Goal: Communication & Community: Answer question/provide support

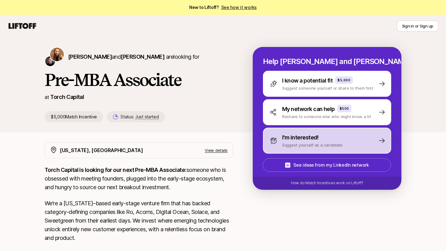
click at [302, 141] on p "I'm interested!" at bounding box center [300, 137] width 37 height 9
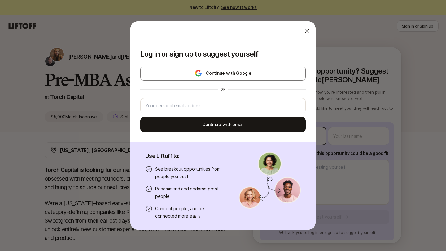
click at [302, 141] on body "New to Liftoff? See how it works Sign in or Sign up Sign in or Sign up [PERSON_…" at bounding box center [223, 125] width 446 height 251
click at [293, 59] on div "Log in or sign up to suggest yourself Continue with Google or Continue with ema…" at bounding box center [222, 91] width 185 height 102
click at [301, 34] on div at bounding box center [307, 31] width 12 height 12
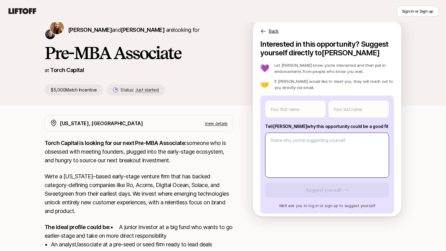
scroll to position [26, 0]
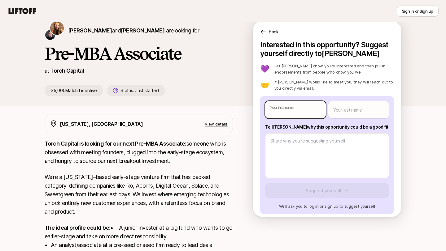
type textarea "x"
click at [310, 113] on body "New to Liftoff? See how it works Sign in or Sign up Sign in or Sign up [PERSON_…" at bounding box center [223, 99] width 446 height 251
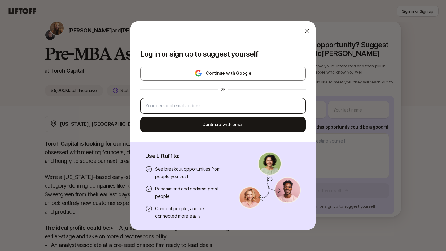
click at [265, 102] on input "email" at bounding box center [222, 105] width 155 height 7
type input "[EMAIL_ADDRESS][DOMAIN_NAME]"
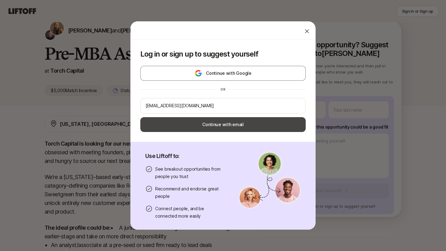
click at [228, 124] on button "Continue with email" at bounding box center [222, 124] width 165 height 15
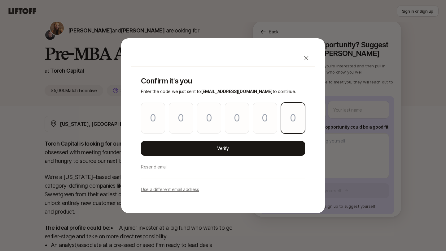
paste input "1"
type input "8"
type input "1"
type input "5"
type input "9"
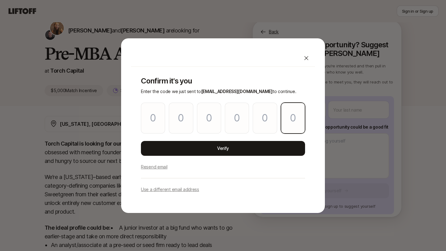
type input "7"
type input "1"
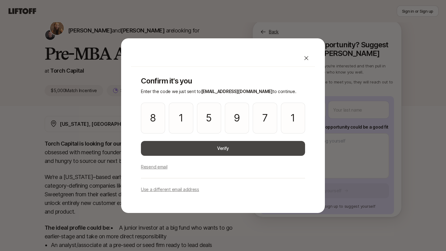
click at [216, 149] on button "Verify" at bounding box center [223, 148] width 164 height 15
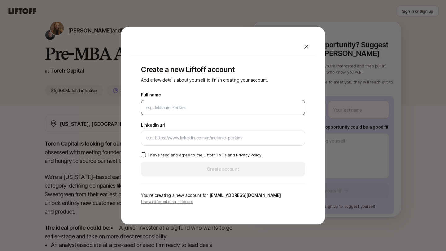
click at [268, 109] on input "Full name" at bounding box center [223, 107] width 154 height 7
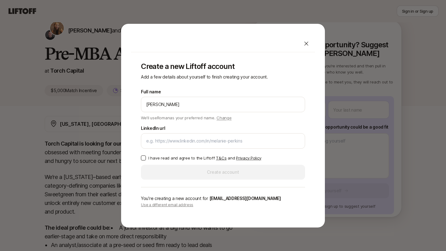
type input "[PERSON_NAME]"
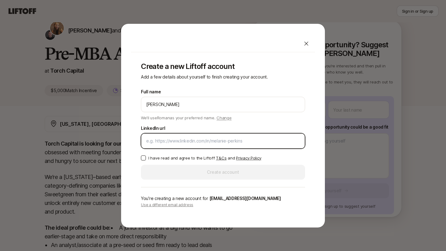
click at [176, 140] on input "LinkedIn url" at bounding box center [223, 140] width 154 height 7
paste input "[URL][DOMAIN_NAME]"
type input "[URL][DOMAIN_NAME]"
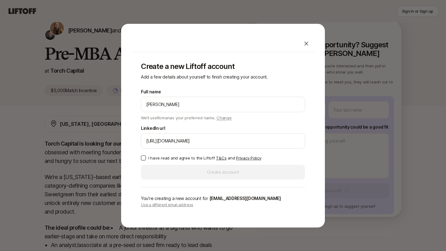
click at [173, 159] on p "I have read and agree to the Liftoff T&Cs and Privacy Policy" at bounding box center [204, 158] width 113 height 6
click at [146, 159] on button "I have read and agree to the Liftoff T&Cs and Privacy Policy" at bounding box center [143, 158] width 5 height 5
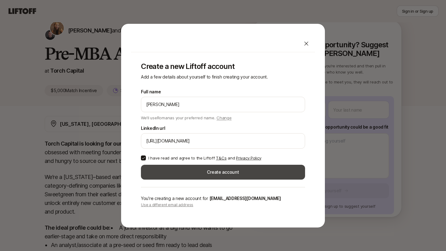
click at [174, 168] on button "Create account" at bounding box center [223, 172] width 164 height 15
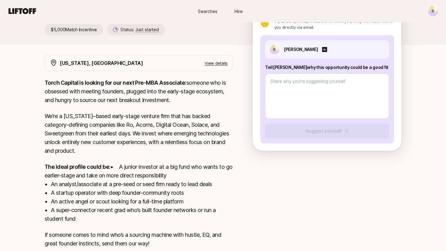
scroll to position [87, 0]
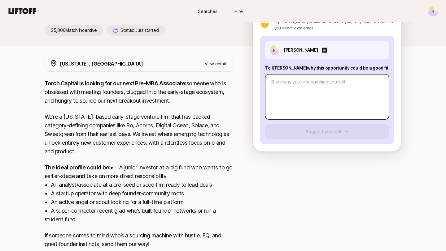
click at [298, 103] on textarea at bounding box center [327, 96] width 124 height 45
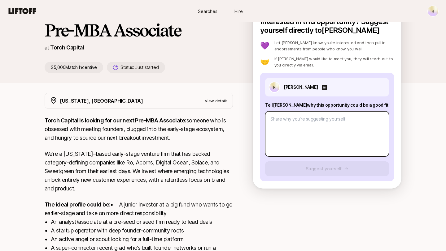
scroll to position [57, 0]
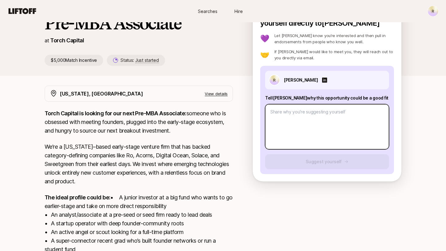
type textarea "x"
type textarea "H"
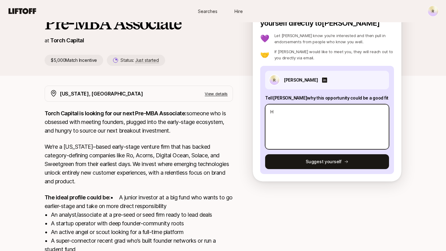
type textarea "x"
type textarea "Hi"
type textarea "x"
type textarea "Hi"
type textarea "x"
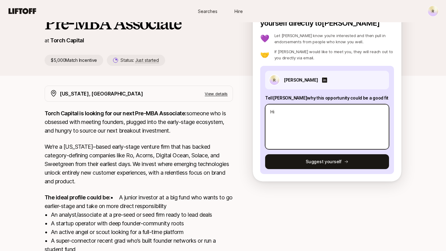
type textarea "Hi K"
type textarea "x"
type textarea "Hi [PERSON_NAME]"
type textarea "x"
type textarea "Hi [PERSON_NAME]"
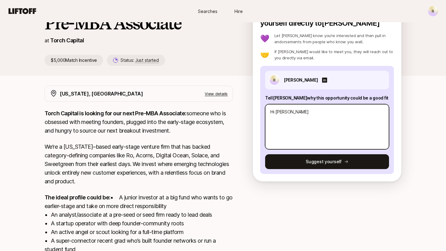
type textarea "x"
type textarea "Hi [PERSON_NAME]"
type textarea "x"
type textarea "Hi [PERSON_NAME]"
type textarea "x"
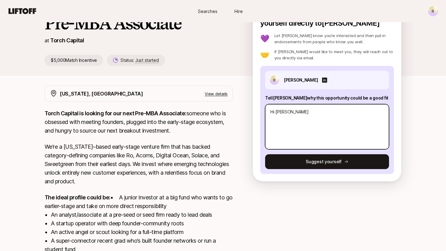
type textarea "Hi [PERSON_NAME]"
type textarea "x"
type textarea "Hi [PERSON_NAME] an"
type textarea "x"
type textarea "Hi [PERSON_NAME] and"
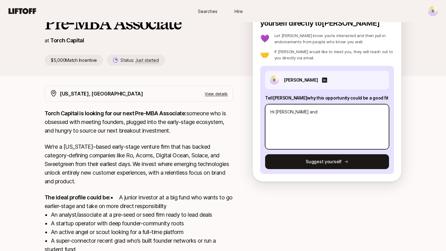
type textarea "x"
type textarea "Hi [PERSON_NAME] and"
type textarea "x"
type textarea "Hi [PERSON_NAME] and"
type textarea "x"
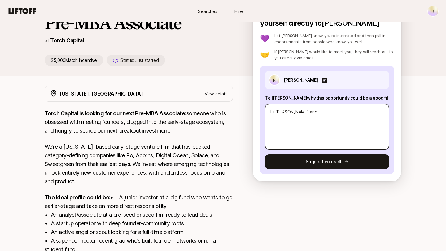
type textarea "Hi [PERSON_NAME] an"
type textarea "x"
type textarea "Hi [PERSON_NAME]"
type textarea "x"
type textarea "Hi [PERSON_NAME]"
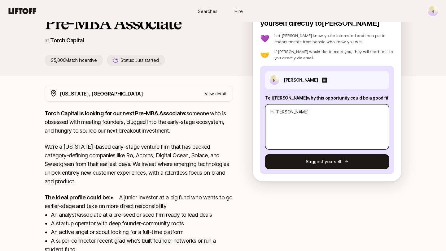
type textarea "x"
type textarea "Hi [PERSON_NAME]"
type textarea "x"
type textarea "Hi [PERSON_NAME]"
type textarea "x"
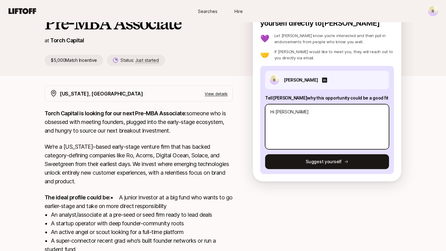
type textarea "Hi [PERSON_NAME]"
type textarea "x"
type textarea "Hi [PERSON_NAME]."
type textarea "x"
type textarea "Hi [PERSON_NAME]."
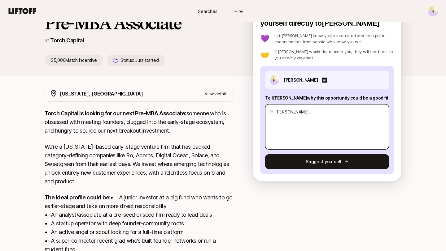
type textarea "x"
type textarea "Hi [PERSON_NAME]. I"
type textarea "x"
type textarea "Hi [PERSON_NAME]. I"
type textarea "x"
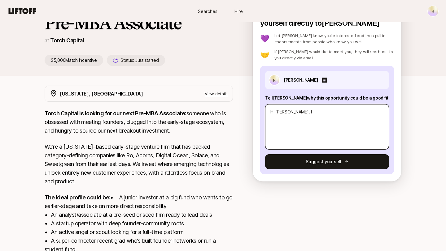
type textarea "Hi [PERSON_NAME]. I t"
type textarea "x"
type textarea "Hi [PERSON_NAME]. I th"
type textarea "x"
type textarea "Hi [PERSON_NAME]. I thi"
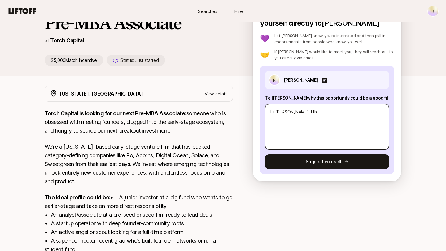
type textarea "x"
type textarea "Hi [PERSON_NAME]. I thin"
type textarea "x"
type textarea "Hi [PERSON_NAME]. I think"
type textarea "x"
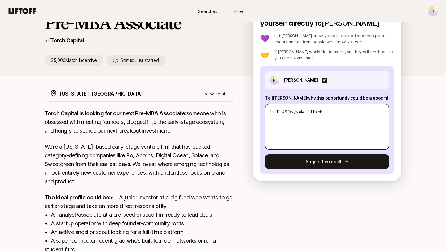
type textarea "Hi [PERSON_NAME]. I think"
type textarea "x"
type textarea "Hi [PERSON_NAME]. I think I"
type textarea "x"
type textarea "Hi [PERSON_NAME]. I think Iw"
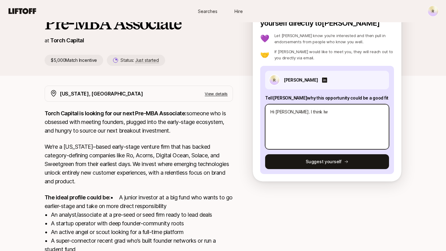
type textarea "x"
type textarea "Hi [PERSON_NAME]. I think I"
type textarea "x"
type textarea "Hi [PERSON_NAME]. I think I"
type textarea "x"
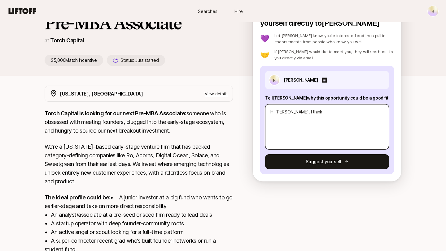
type textarea "Hi [PERSON_NAME]. I think I w"
type textarea "x"
type textarea "Hi [PERSON_NAME]. I think I wo"
type textarea "x"
type textarea "Hi [PERSON_NAME]. I think I wou"
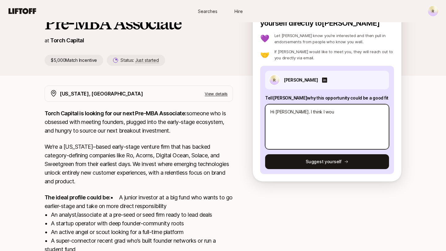
type textarea "x"
type textarea "Hi [PERSON_NAME]. I think I woul"
type textarea "x"
type textarea "Hi [PERSON_NAME]. I think I would"
type textarea "x"
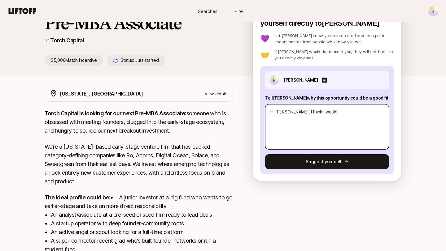
type textarea "Hi [PERSON_NAME]. I think I would"
type textarea "x"
type textarea "Hi [PERSON_NAME]. I think I would b"
type textarea "x"
type textarea "Hi [PERSON_NAME]. I think I would be"
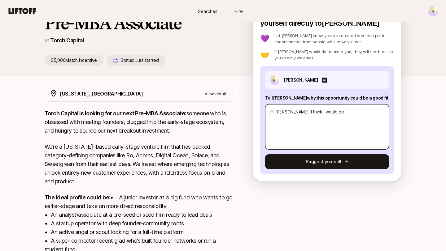
type textarea "x"
type textarea "Hi [PERSON_NAME]. I think I would be"
type textarea "x"
type textarea "Hi [PERSON_NAME]. I think I would be a"
type textarea "x"
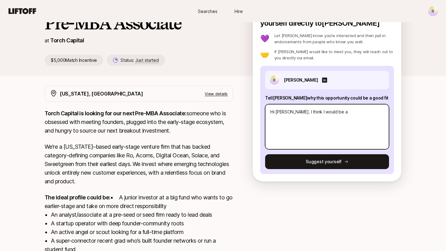
type textarea "Hi [PERSON_NAME]. I think I would be a"
type textarea "x"
type textarea "Hi [PERSON_NAME]. I think I would be a g"
type textarea "x"
type textarea "Hi [PERSON_NAME]. I think I would be a go"
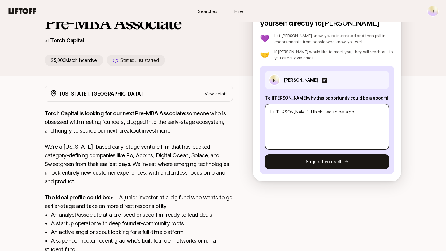
type textarea "x"
type textarea "Hi [PERSON_NAME]. I think I would be a goo"
type textarea "x"
type textarea "Hi [PERSON_NAME]. I think I would be a good"
type textarea "x"
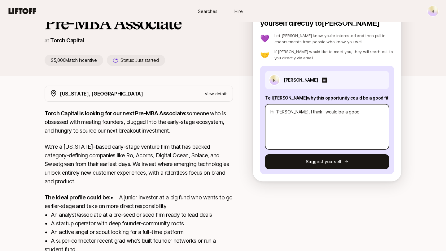
type textarea "Hi [PERSON_NAME]. I think I would be a good"
type textarea "x"
type textarea "Hi [PERSON_NAME]. I think I would be a good f"
type textarea "x"
type textarea "Hi [PERSON_NAME]. I think I would be a good fo"
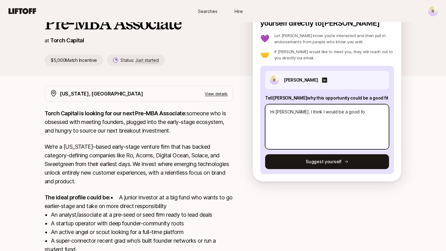
type textarea "x"
type textarea "Hi [PERSON_NAME]. I think I would be a good for"
type textarea "x"
type textarea "Hi [PERSON_NAME]. I think I would be a good for"
type textarea "x"
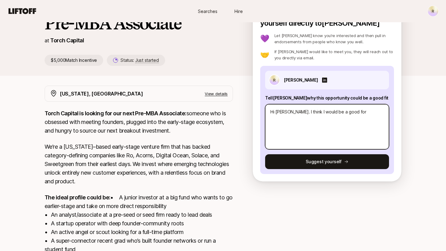
type textarea "Hi [PERSON_NAME]. I think I would be a good for"
type textarea "x"
type textarea "Hi [PERSON_NAME]. I think I would be a good fo"
type textarea "x"
type textarea "Hi [PERSON_NAME]. I think I would be a good f"
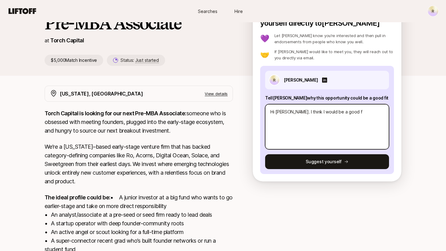
type textarea "x"
type textarea "Hi [PERSON_NAME]. I think I would be a good fi"
type textarea "x"
type textarea "Hi [PERSON_NAME]. I think I would be a good fit"
type textarea "x"
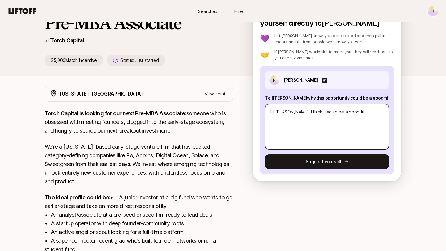
type textarea "Hi [PERSON_NAME]. I think I would be a good fit f"
type textarea "x"
type textarea "Hi [PERSON_NAME]. I think I would be a good fit fo"
type textarea "x"
type textarea "Hi [PERSON_NAME]. I think I would be a good fit for"
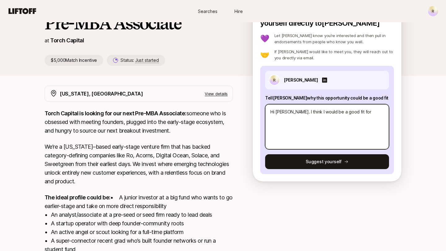
type textarea "x"
type textarea "Hi [PERSON_NAME]. I think I would be a good fit for"
type textarea "x"
type textarea "Hi [PERSON_NAME]. I think I would be a good fit for t"
type textarea "x"
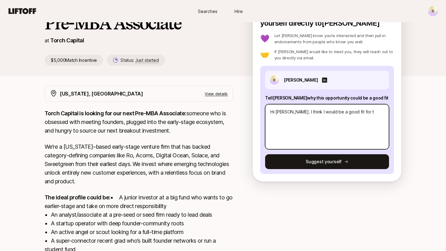
type textarea "Hi [PERSON_NAME]. I think I would be a good fit for th"
type textarea "x"
type textarea "Hi [PERSON_NAME]. I think I would be a good fit for thi"
type textarea "x"
type textarea "Hi [PERSON_NAME]. I think I would be a good fit for this"
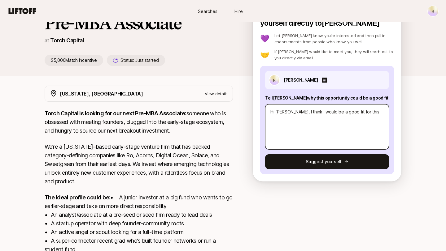
type textarea "x"
type textarea "Hi [PERSON_NAME]. I think I would be a good fit for this"
type textarea "x"
type textarea "Hi [PERSON_NAME]. I think I would be a good fit for this r"
type textarea "x"
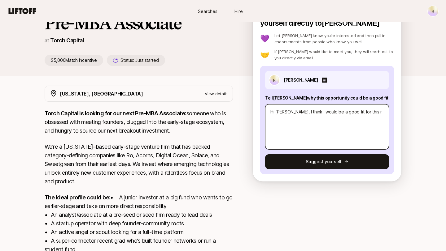
type textarea "Hi [PERSON_NAME]. I think I would be a good fit for this ro"
type textarea "x"
type textarea "Hi [PERSON_NAME]. I think I would be a good fit for this rol"
type textarea "x"
type textarea "Hi [PERSON_NAME]. I think I would be a good fit for this role"
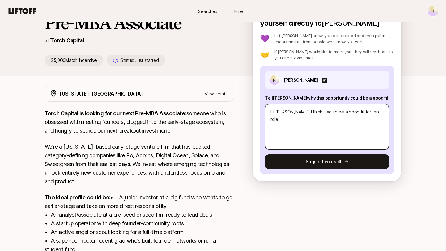
type textarea "x"
type textarea "Hi [PERSON_NAME]. I think I would be a good fit for this role"
type textarea "x"
type textarea "Hi [PERSON_NAME]. I think I would be a good fit for this role a"
type textarea "x"
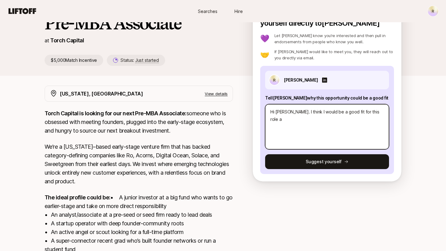
type textarea "Hi [PERSON_NAME]. I think I would be a good fit for this role at"
type textarea "x"
type textarea "Hi [PERSON_NAME]. I think I would be a good fit for this role at"
type textarea "x"
type textarea "Hi [PERSON_NAME]. I think I would be a good fit for this role at t"
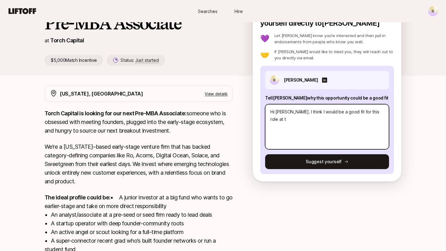
type textarea "x"
type textarea "Hi [PERSON_NAME]. I think I would be a good fit for this role at to"
type textarea "x"
type textarea "Hi [PERSON_NAME]. I think I would be a good fit for this role at tou"
type textarea "x"
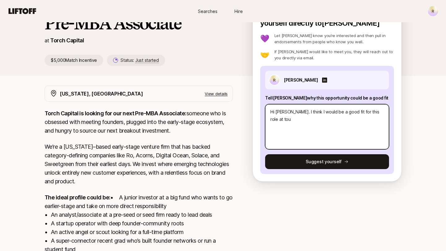
type textarea "Hi [PERSON_NAME]. I think I would be a good fit for this role at to"
type textarea "x"
type textarea "Hi [PERSON_NAME]. I think I would be a good fit for this role at tor"
type textarea "x"
type textarea "Hi [PERSON_NAME]. I think I would be a good fit for this role at torc"
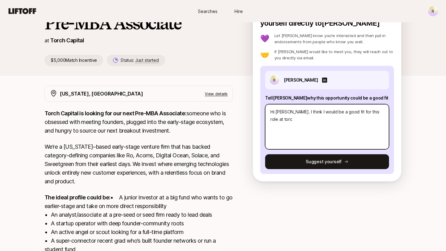
type textarea "x"
type textarea "Hi [PERSON_NAME]. I think I would be a good fit for this role at torch"
type textarea "x"
type textarea "Hi [PERSON_NAME]. I think I would be a good fit for this role at torch"
type textarea "x"
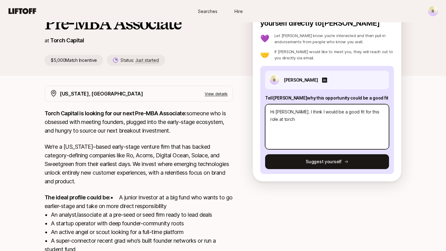
type textarea "Hi [PERSON_NAME]. I think I would be a good fit for this role at torch c"
type textarea "x"
type textarea "Hi [PERSON_NAME]. I think I would be a good fit for this role at torch ca"
type textarea "x"
type textarea "Hi [PERSON_NAME]. I think I would be a good fit for this role at torch cap"
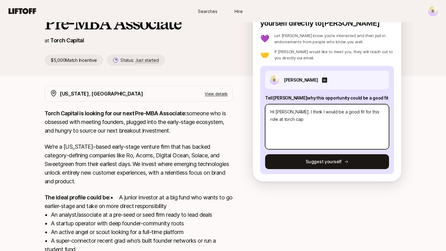
type textarea "x"
type textarea "Hi [PERSON_NAME]. I think I would be a good fit for this role at torch capi"
type textarea "x"
type textarea "Hi [PERSON_NAME]. I think I would be a good fit for this role at torch capit"
type textarea "x"
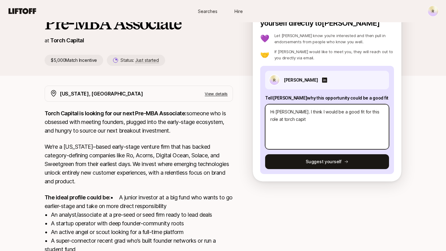
type textarea "Hi [PERSON_NAME]. I think I would be a good fit for this role at torch capita"
type textarea "x"
type textarea "Hi [PERSON_NAME]. I think I would be a good fit for this role at torch capital"
type textarea "x"
type textarea "Hi [PERSON_NAME]. I think I would be a good fit for this role at torch capital"
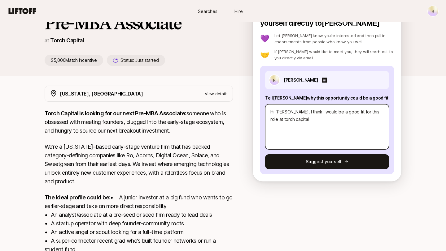
type textarea "x"
type textarea "Hi [PERSON_NAME]. I think I would be a good fit for this role at torch capital"
type textarea "x"
type textarea "Hi [PERSON_NAME]. I think I would be a good fit for this role at torch capita"
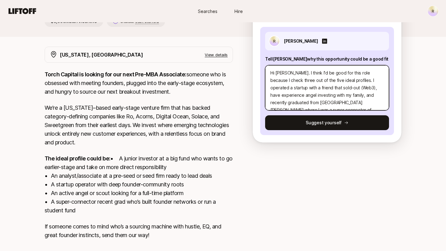
scroll to position [7, 0]
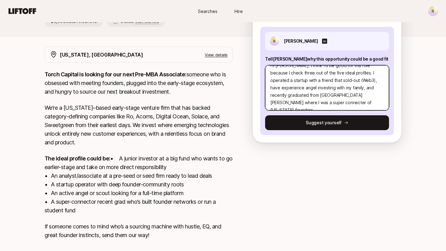
click at [358, 95] on textarea "Hi [PERSON_NAME]. I think I'd be good for this role because I check three out o…" at bounding box center [327, 87] width 124 height 45
click at [358, 96] on textarea "Hi [PERSON_NAME]. I think I'd be good for this role because I check three out o…" at bounding box center [327, 87] width 124 height 45
click at [336, 104] on textarea "Hi [PERSON_NAME]. I think I'd be good for this role because I check three out o…" at bounding box center [327, 87] width 124 height 45
click at [320, 104] on textarea "Hi [PERSON_NAME]. I think I'd be good for this role because I check three out o…" at bounding box center [327, 87] width 124 height 45
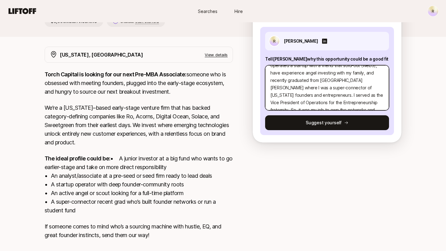
scroll to position [30, 0]
click at [365, 96] on textarea "Hi [PERSON_NAME]. I think I'd be good for this role because I check three out o…" at bounding box center [327, 87] width 124 height 45
click at [320, 108] on textarea "Hi [PERSON_NAME]. I think I'd be good for this role because I check three out o…" at bounding box center [327, 87] width 124 height 45
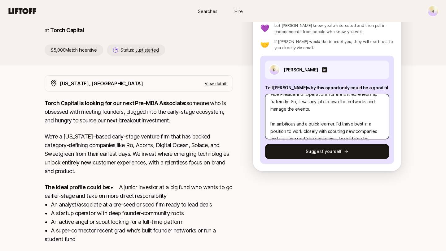
scroll to position [67, 0]
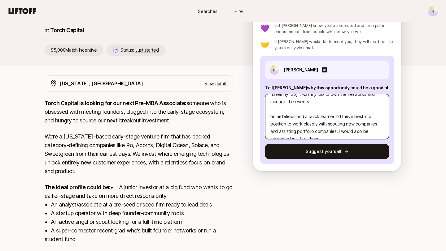
click at [290, 117] on textarea "Hi [PERSON_NAME]. I think I'd be good for this role because I check three out o…" at bounding box center [327, 116] width 124 height 45
click at [306, 118] on textarea "Hi [PERSON_NAME]. I think I'd be good for this role because I check three out o…" at bounding box center [327, 116] width 124 height 45
click at [335, 132] on textarea "Hi [PERSON_NAME]. I think I'd be good for this role because I check three out o…" at bounding box center [327, 116] width 124 height 45
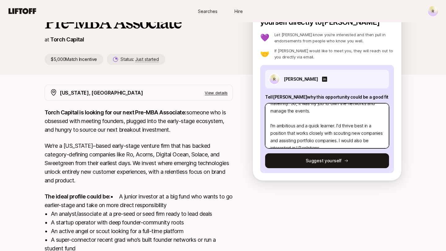
scroll to position [58, 0]
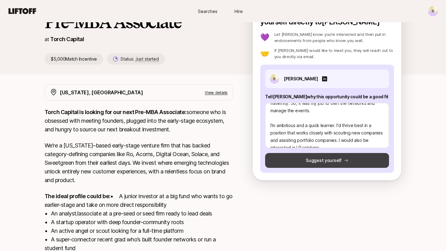
click at [338, 164] on button "Suggest yourself" at bounding box center [327, 160] width 124 height 15
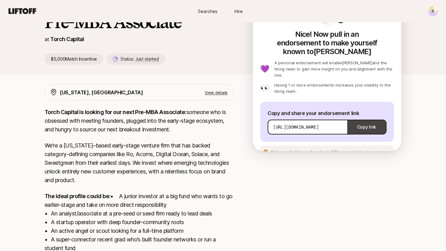
click at [359, 119] on button "Copy link" at bounding box center [366, 127] width 39 height 17
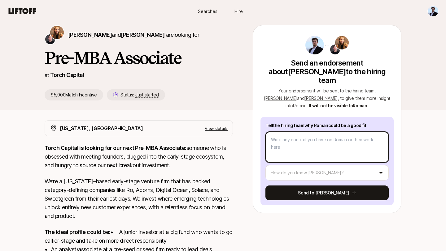
scroll to position [24, 0]
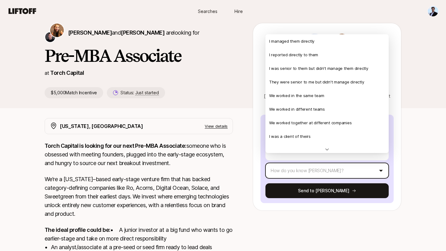
click at [280, 164] on html "New to Liftoff? See how it works Searches Hire Searches Hire [PERSON_NAME] and …" at bounding box center [223, 101] width 446 height 251
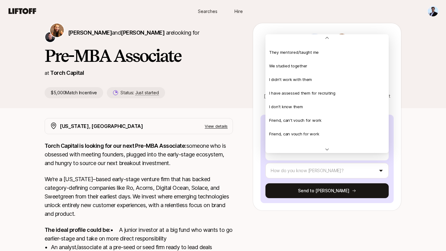
scroll to position [134, 0]
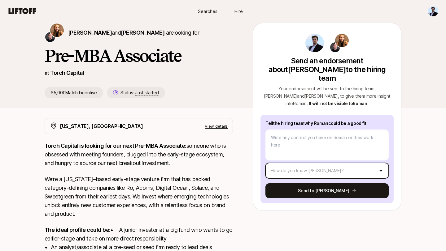
click at [224, 103] on html "New to Liftoff? See how it works Searches Hire Searches Hire Katie Reiner and C…" at bounding box center [223, 101] width 446 height 251
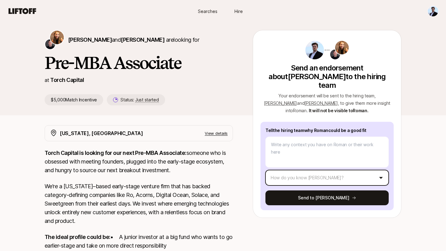
scroll to position [0, 0]
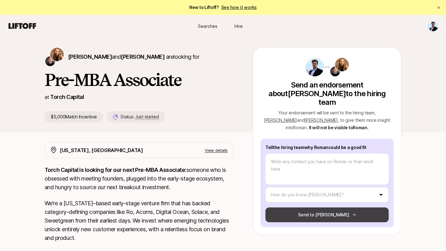
click at [343, 213] on button "Send to Katie" at bounding box center [326, 215] width 123 height 15
type textarea "x"
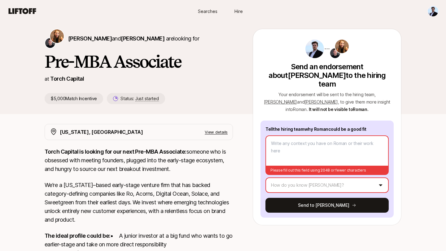
scroll to position [19, 0]
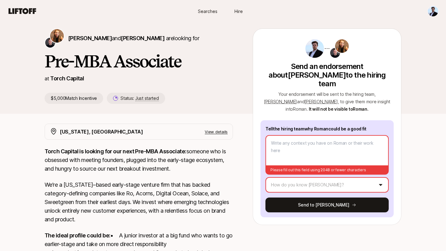
click at [297, 99] on span "[PERSON_NAME]" at bounding box center [280, 101] width 33 height 5
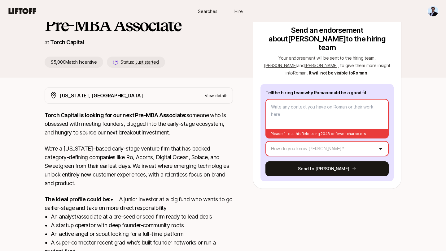
scroll to position [0, 0]
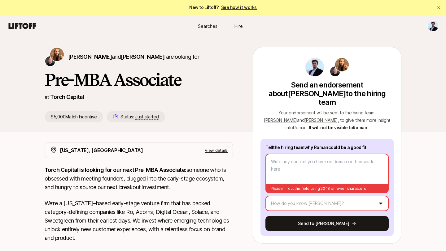
click at [240, 9] on link "See how it works" at bounding box center [239, 7] width 36 height 5
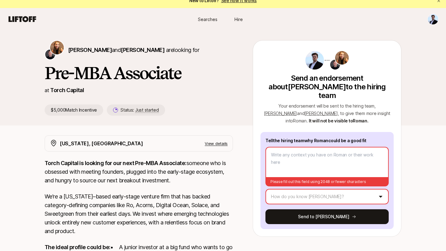
scroll to position [6, 0]
